Goal: Information Seeking & Learning: Learn about a topic

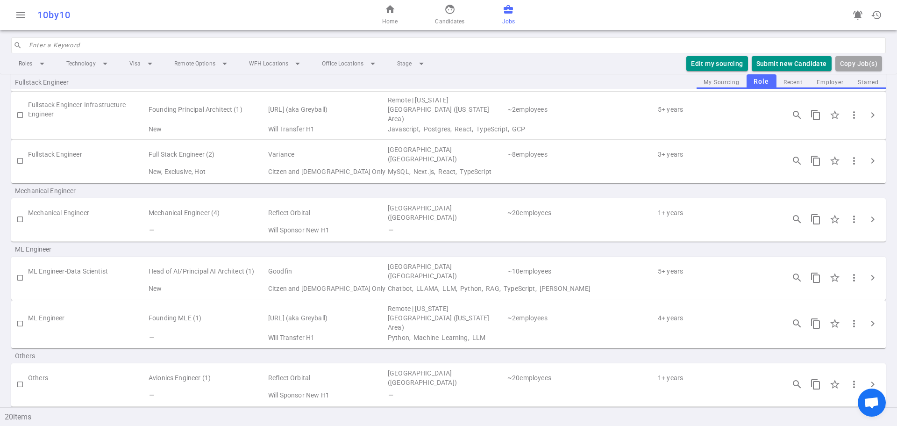
scroll to position [488, 0]
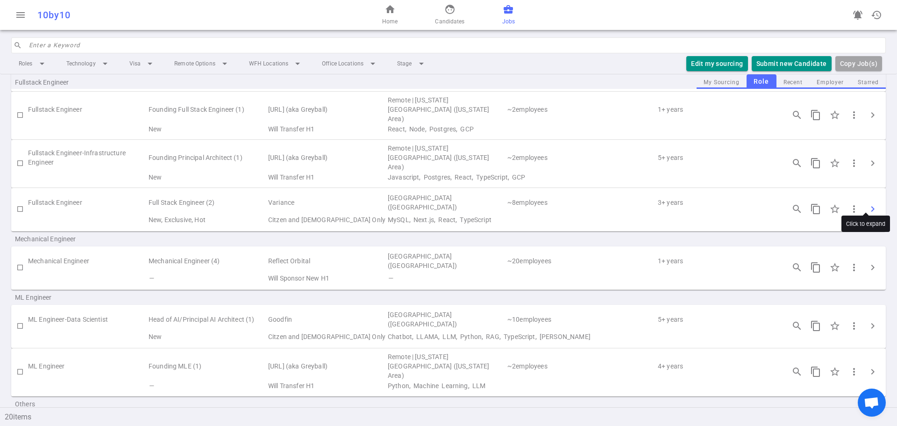
click at [868, 203] on span "chevron_right" at bounding box center [872, 208] width 11 height 11
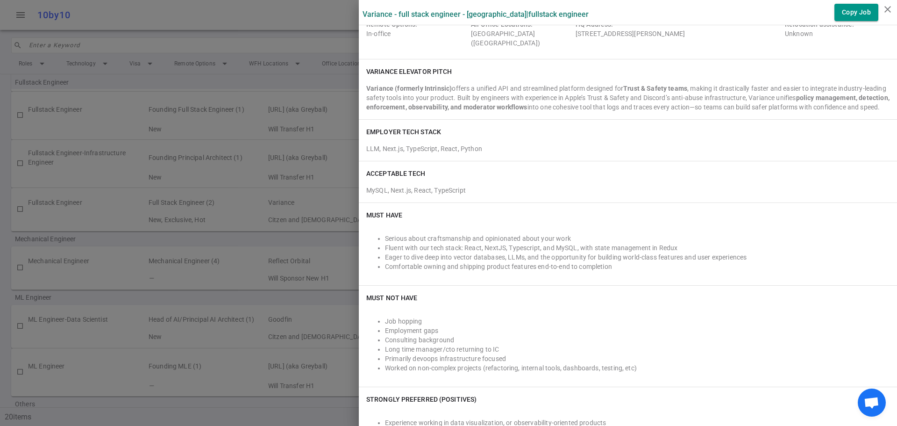
scroll to position [0, 0]
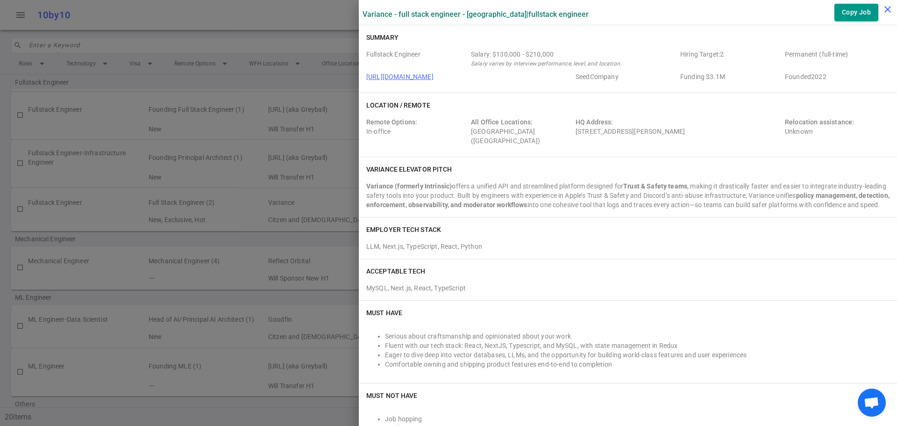
click at [886, 9] on icon "close" at bounding box center [887, 9] width 11 height 11
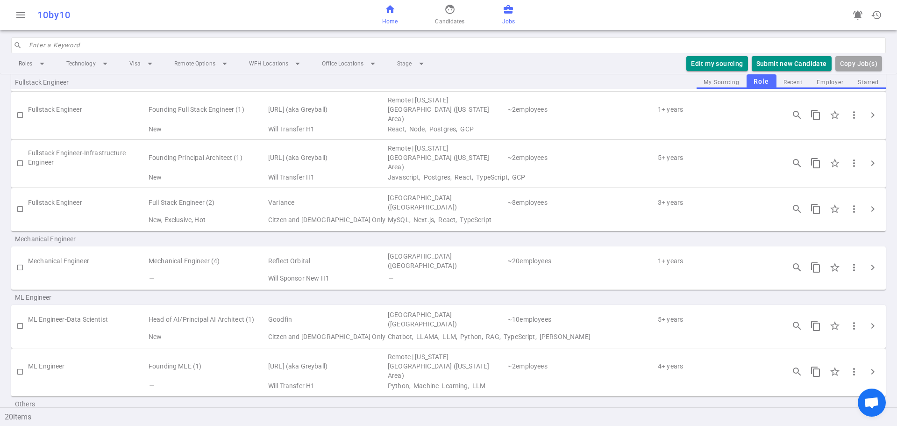
click at [394, 15] on link "home Home" at bounding box center [389, 15] width 15 height 22
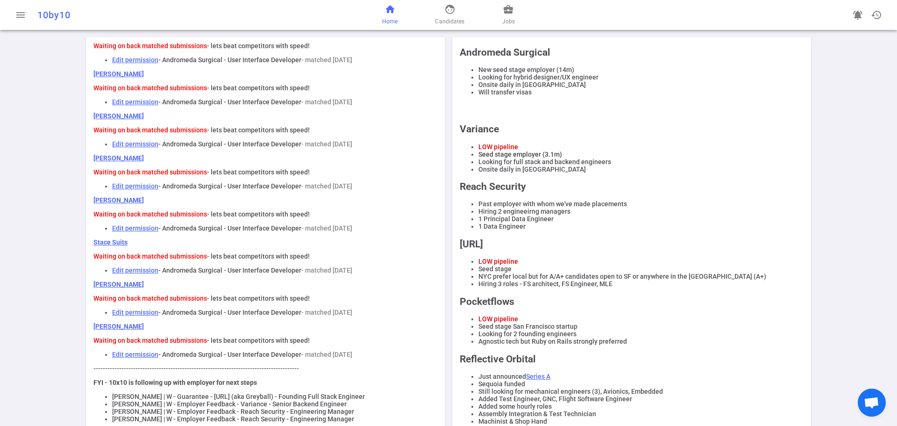
scroll to position [140, 0]
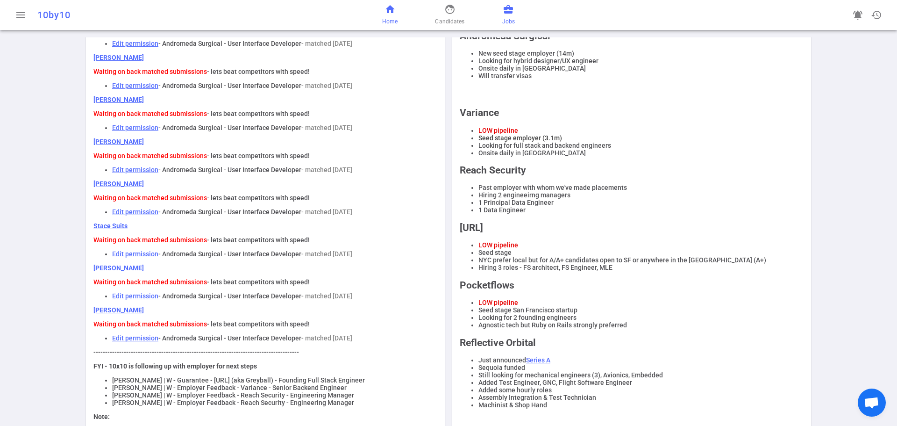
click at [508, 9] on span "business_center" at bounding box center [508, 9] width 11 height 11
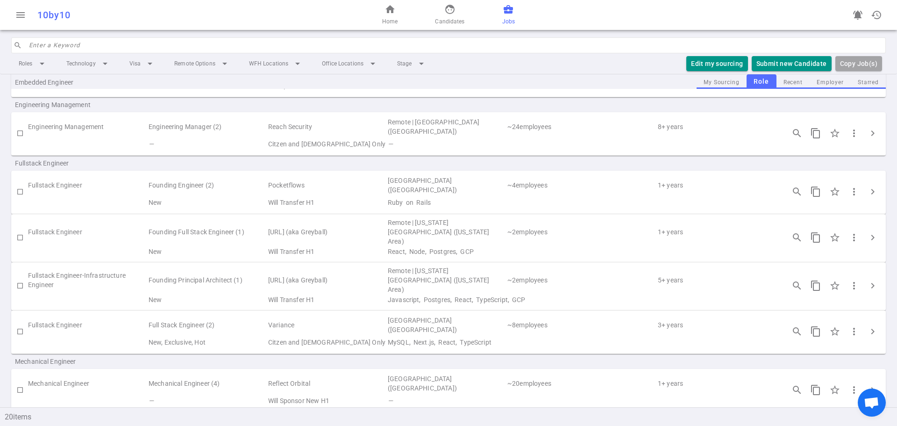
scroll to position [374, 0]
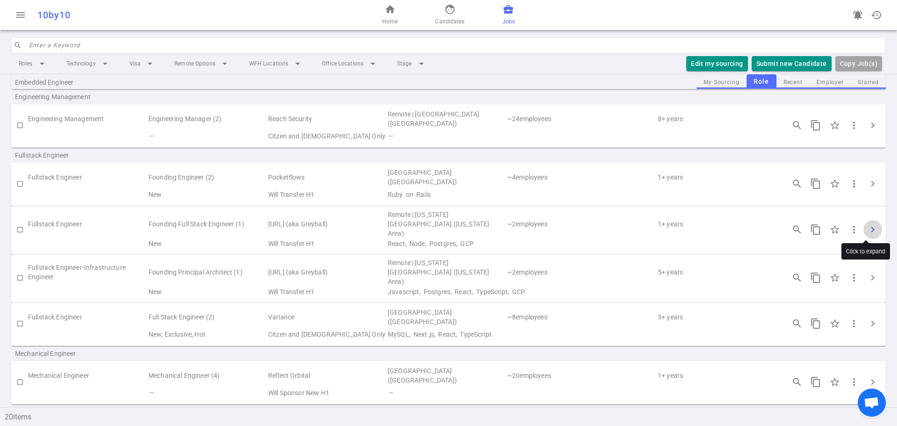
click at [870, 226] on span "chevron_right" at bounding box center [872, 229] width 11 height 11
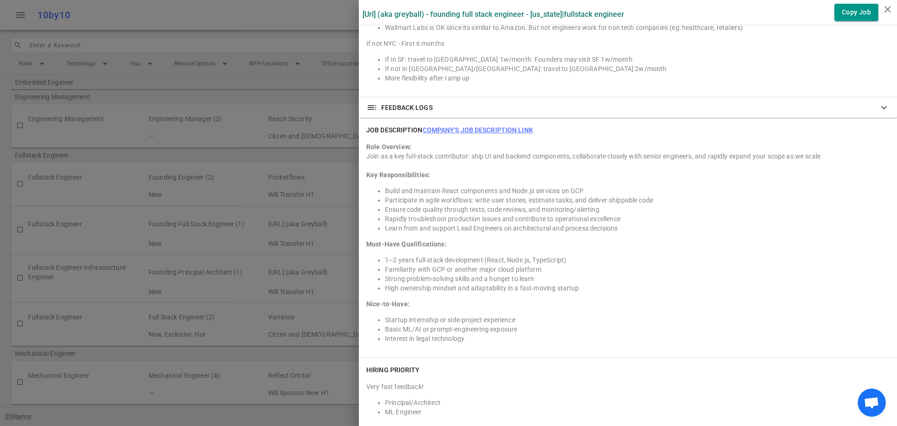
scroll to position [794, 0]
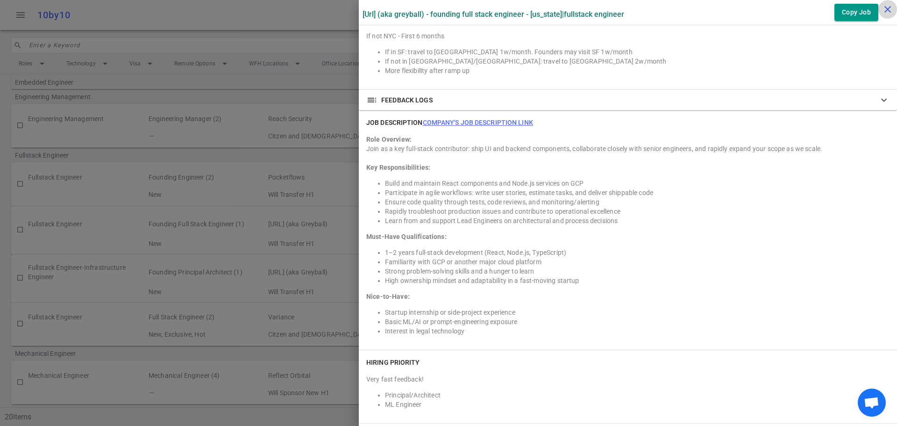
click at [888, 13] on icon "close" at bounding box center [887, 9] width 11 height 11
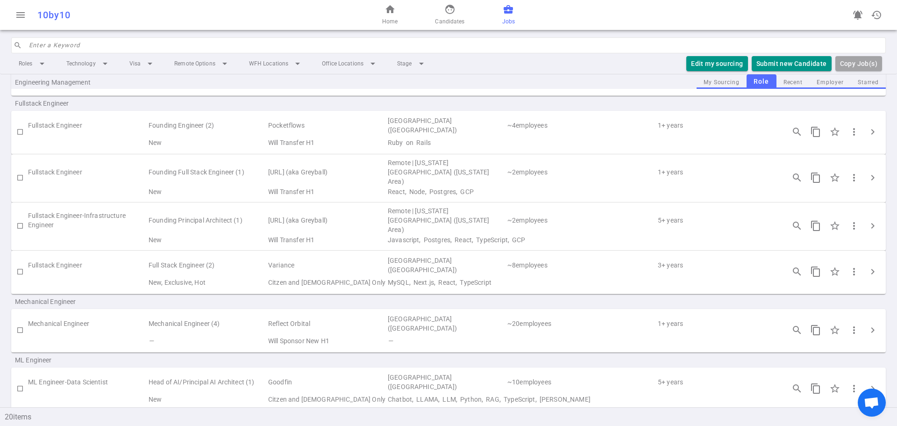
scroll to position [374, 0]
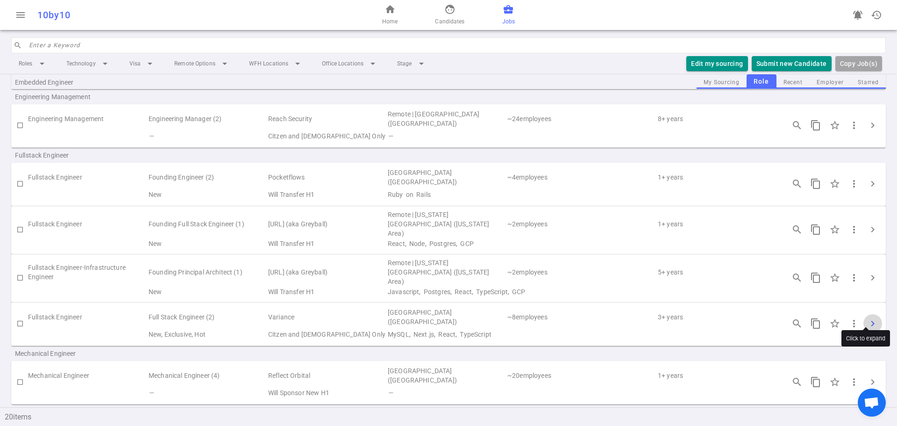
click at [869, 318] on span "chevron_right" at bounding box center [872, 323] width 11 height 11
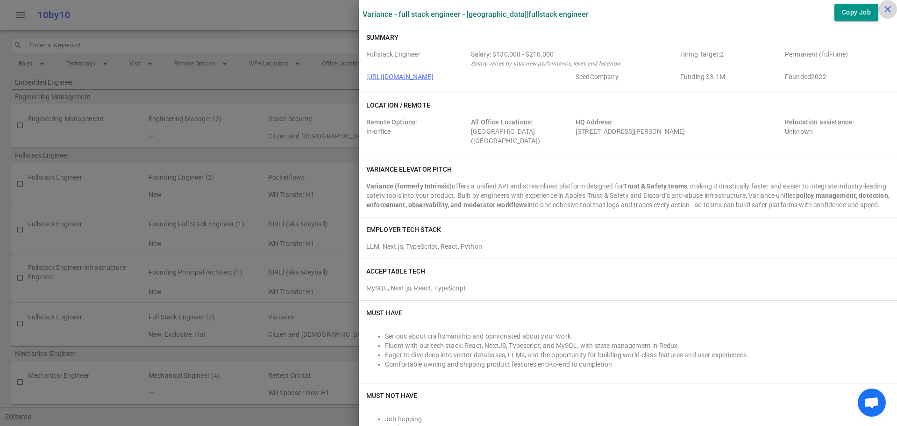
click at [889, 8] on icon "close" at bounding box center [887, 9] width 11 height 11
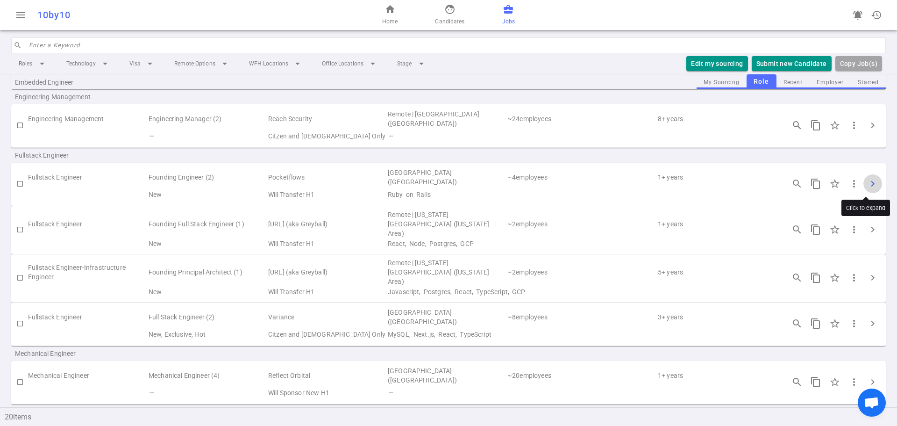
click at [870, 179] on span "chevron_right" at bounding box center [872, 183] width 11 height 11
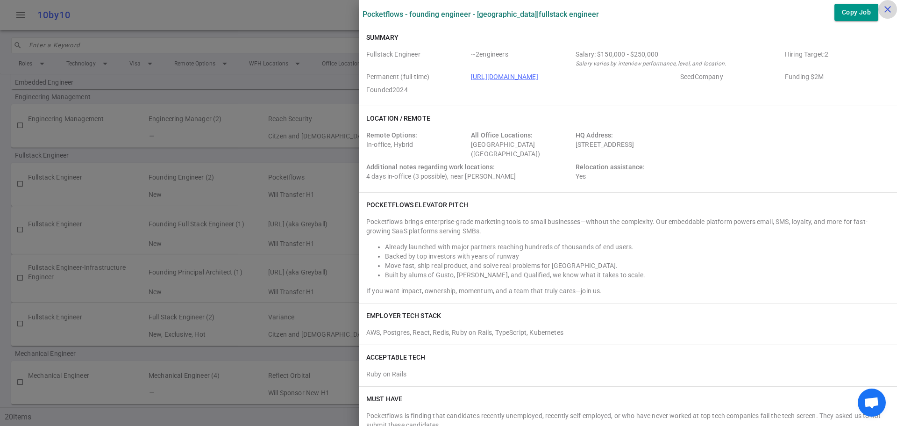
click at [885, 12] on icon "close" at bounding box center [887, 9] width 11 height 11
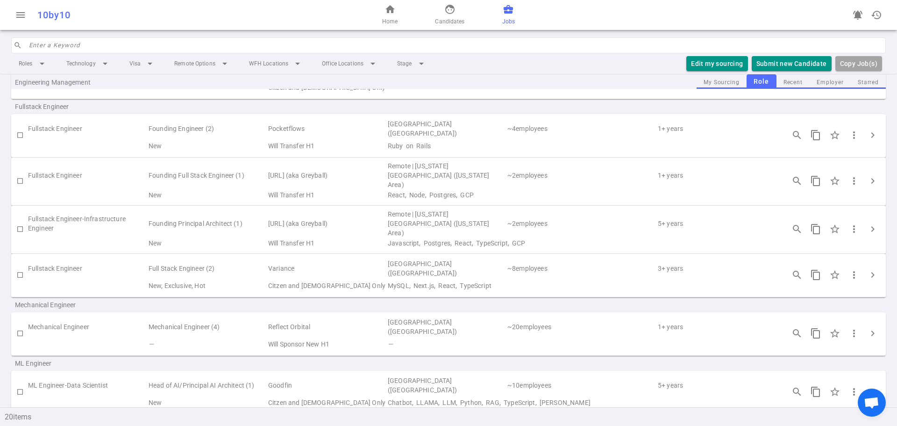
scroll to position [421, 0]
click at [867, 184] on span "chevron_right" at bounding box center [872, 182] width 11 height 11
